Goal: Task Accomplishment & Management: Use online tool/utility

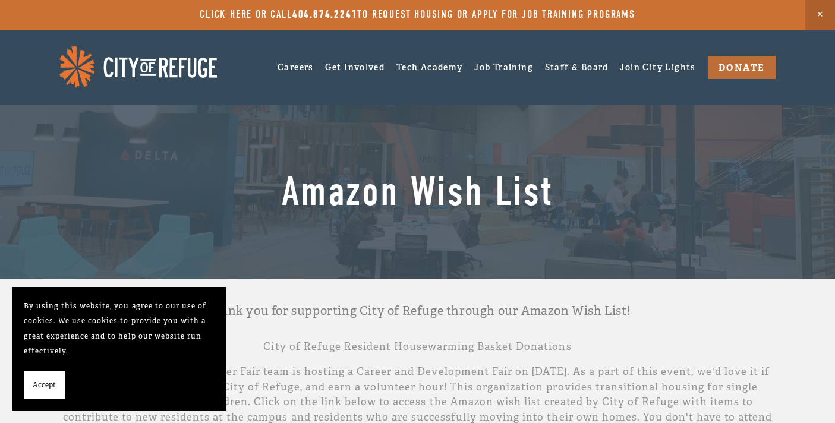
click at [206, 65] on img at bounding box center [137, 66] width 157 height 41
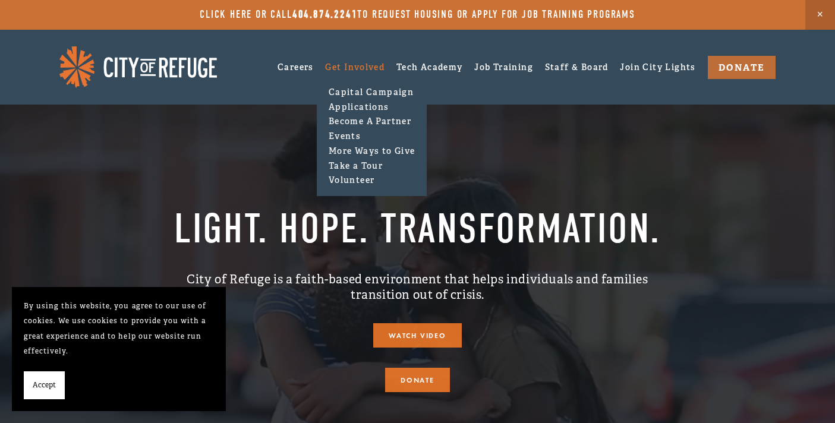
click at [335, 64] on link "Get Involved" at bounding box center [354, 67] width 59 height 11
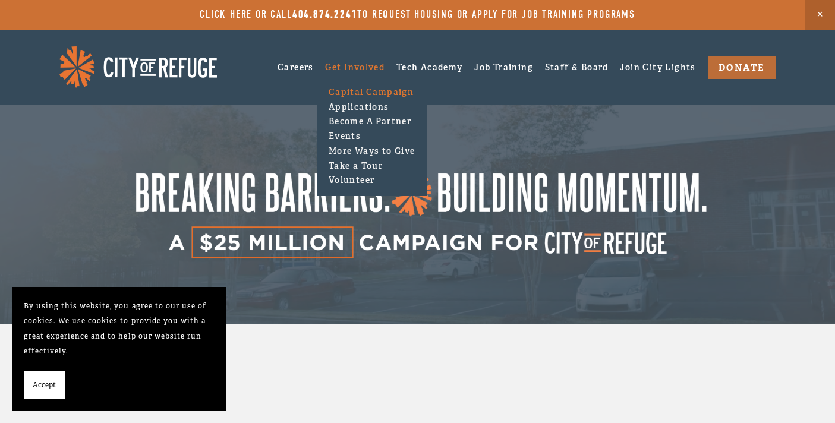
click at [353, 69] on link "Get Involved" at bounding box center [354, 67] width 59 height 11
click at [363, 122] on link "Become A Partner" at bounding box center [371, 121] width 93 height 15
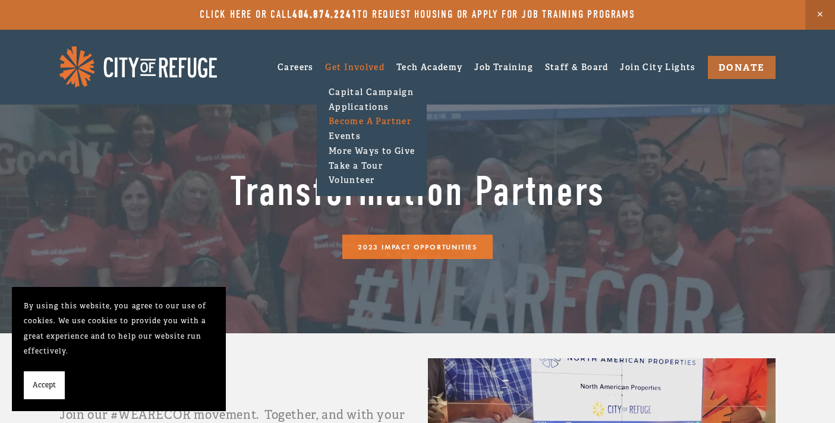
click at [356, 68] on link "Get Involved" at bounding box center [354, 67] width 59 height 11
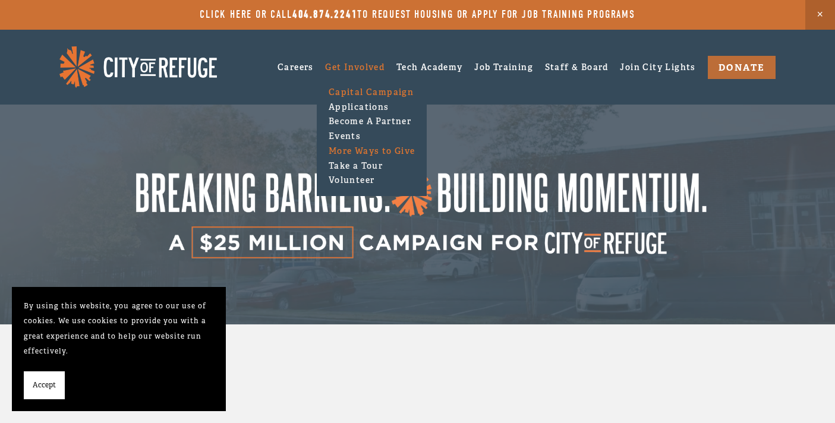
click at [362, 149] on link "More Ways to Give" at bounding box center [371, 150] width 93 height 15
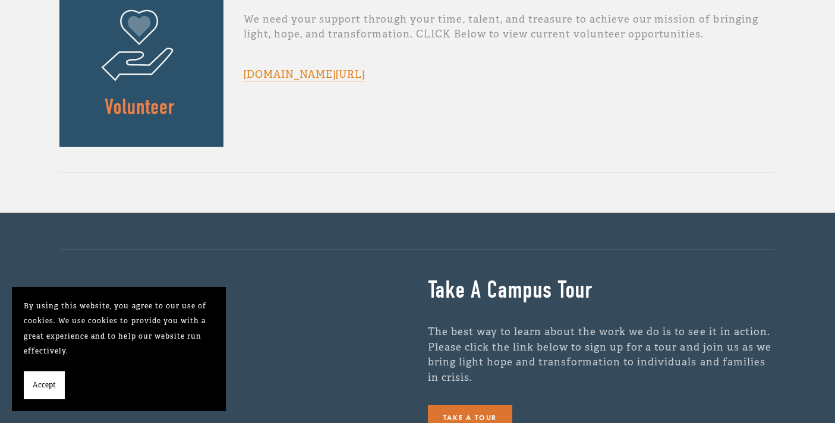
scroll to position [1094, 0]
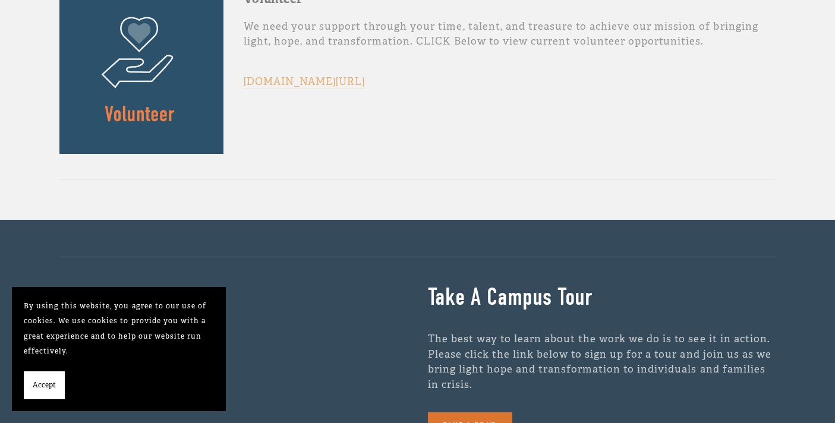
click at [348, 86] on link "[DOMAIN_NAME][URL]" at bounding box center [304, 82] width 121 height 14
